Goal: Task Accomplishment & Management: Manage account settings

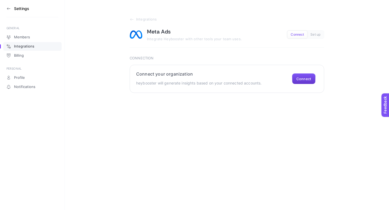
click at [305, 81] on button "Connect" at bounding box center [303, 78] width 23 height 11
click at [28, 46] on div "Settings GENERAL Members Integrations Billing PERSONAL Profile Notifications In…" at bounding box center [194, 46] width 389 height 93
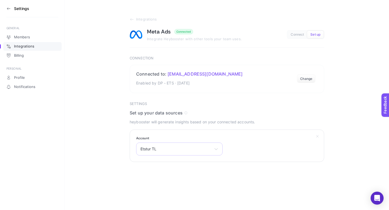
click at [206, 148] on span "Etstur TL" at bounding box center [175, 149] width 71 height 4
click at [230, 125] on p "heybooster will generate insights based on your connected accounts." at bounding box center [227, 122] width 194 height 6
click at [22, 47] on span "Integrations" at bounding box center [24, 46] width 20 height 4
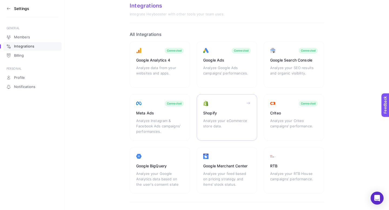
scroll to position [30, 0]
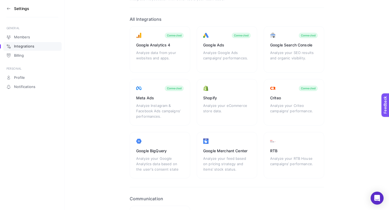
click at [24, 46] on span "Integrations" at bounding box center [24, 46] width 20 height 4
click at [11, 9] on icon at bounding box center [8, 8] width 4 height 4
click at [8, 9] on icon at bounding box center [8, 8] width 4 height 4
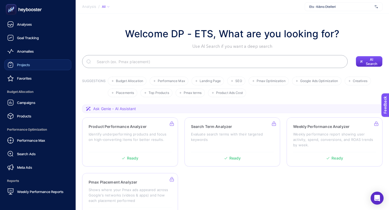
click at [33, 66] on link "Projects" at bounding box center [37, 64] width 67 height 11
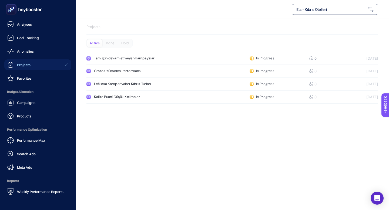
scroll to position [52, 0]
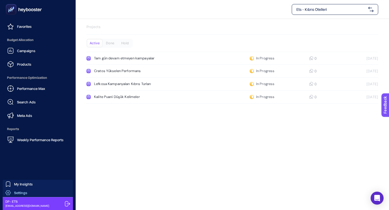
click at [29, 193] on link "Settings" at bounding box center [38, 192] width 70 height 9
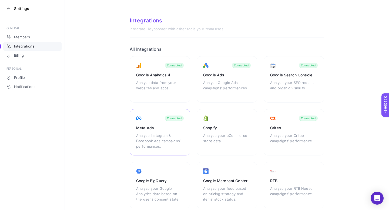
scroll to position [38, 0]
